Goal: Browse casually

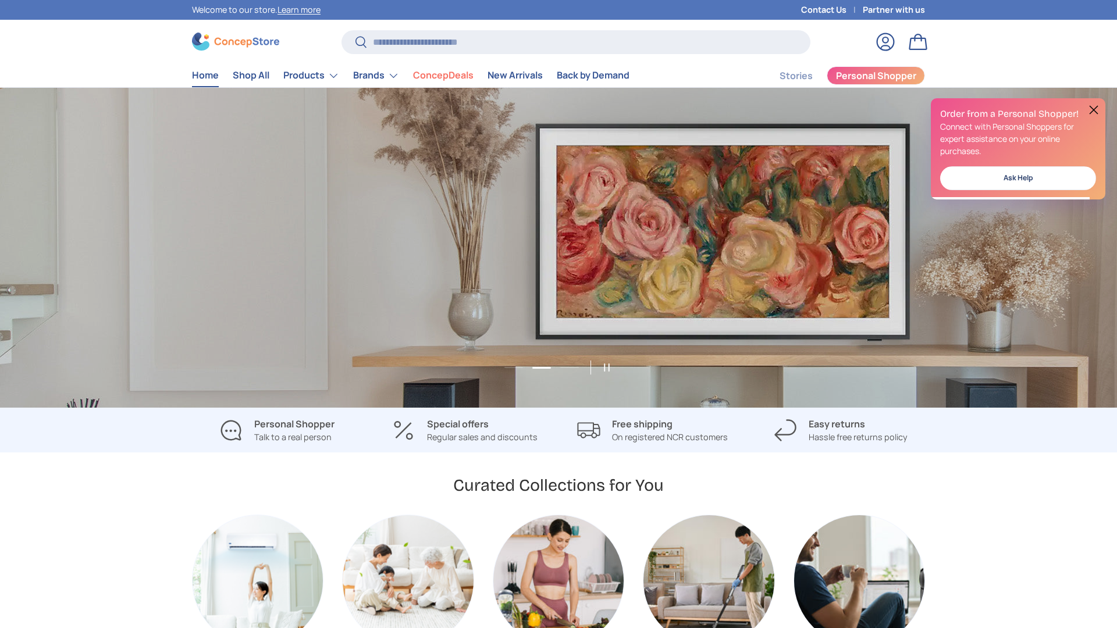
scroll to position [0, 1117]
